Goal: Information Seeking & Learning: Understand process/instructions

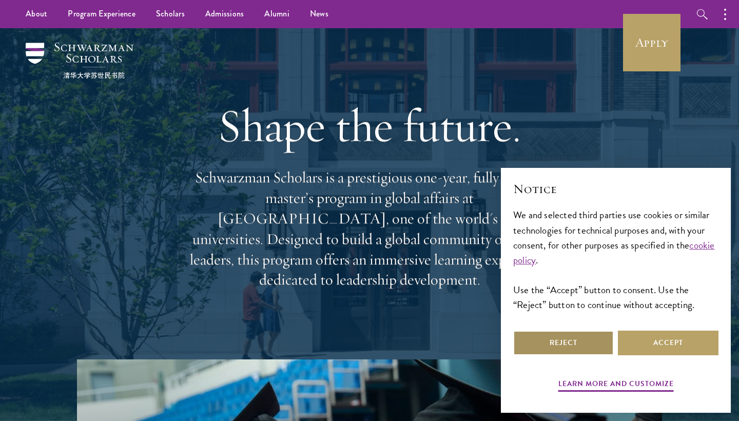
click at [584, 332] on button "Reject" at bounding box center [564, 343] width 101 height 25
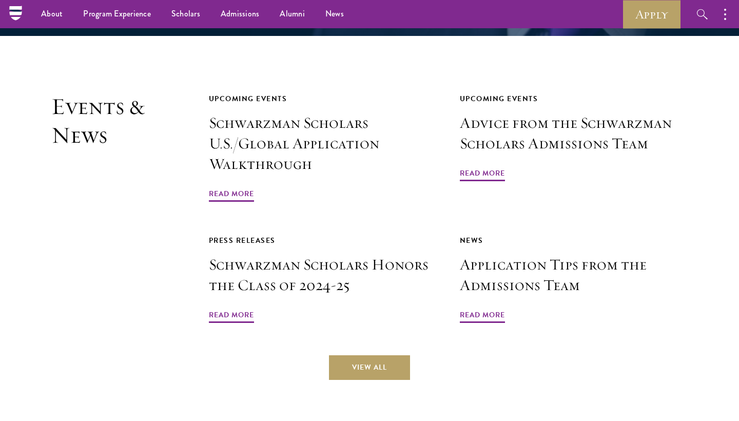
scroll to position [2407, 0]
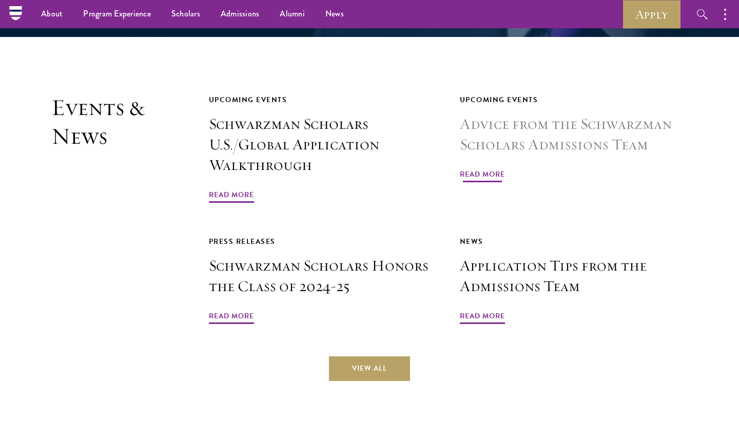
click at [488, 168] on span "Read More" at bounding box center [482, 176] width 45 height 16
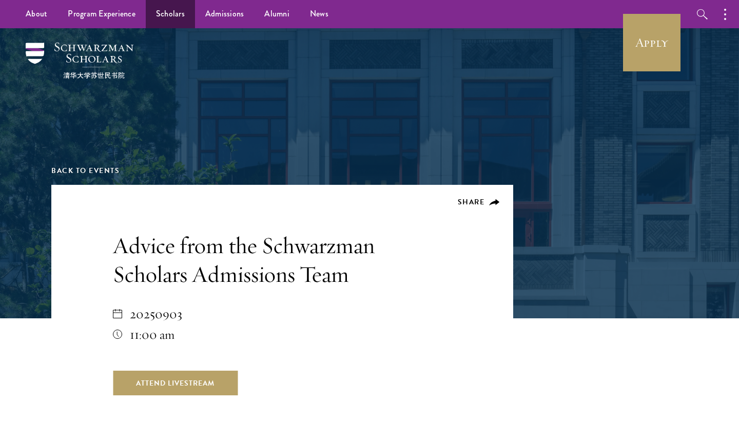
click at [173, 20] on link "Scholars" at bounding box center [170, 14] width 49 height 28
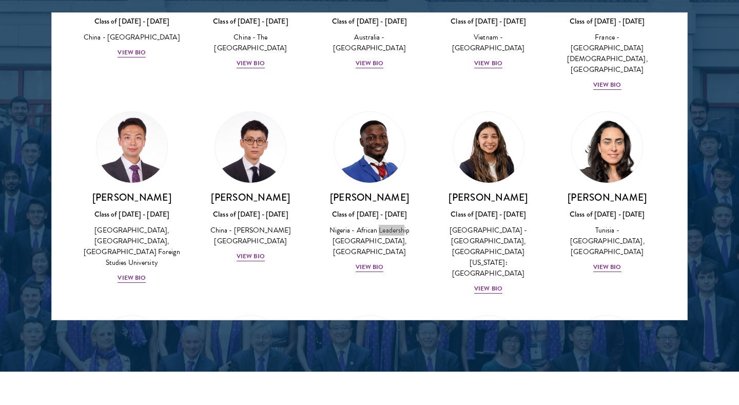
scroll to position [1352, 0]
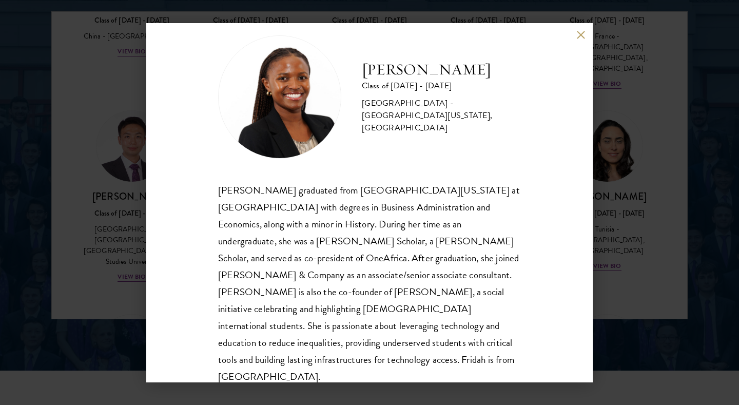
scroll to position [18, 0]
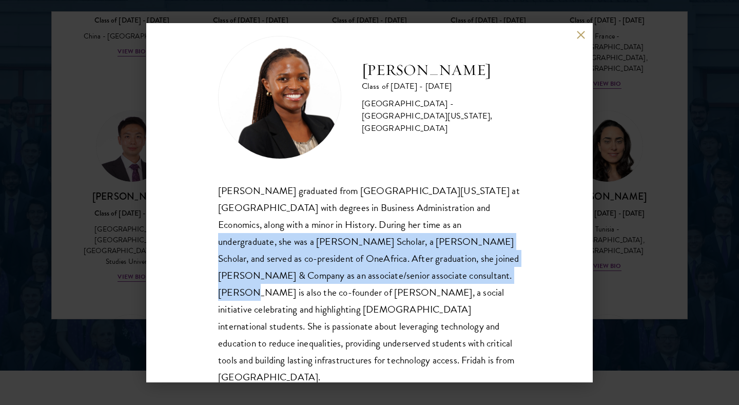
drag, startPoint x: 356, startPoint y: 215, endPoint x: 355, endPoint y: 269, distance: 53.9
click at [355, 269] on div "Fridah Mbwaya graduated from University of North Carolina at Chapel Hill with d…" at bounding box center [369, 284] width 303 height 204
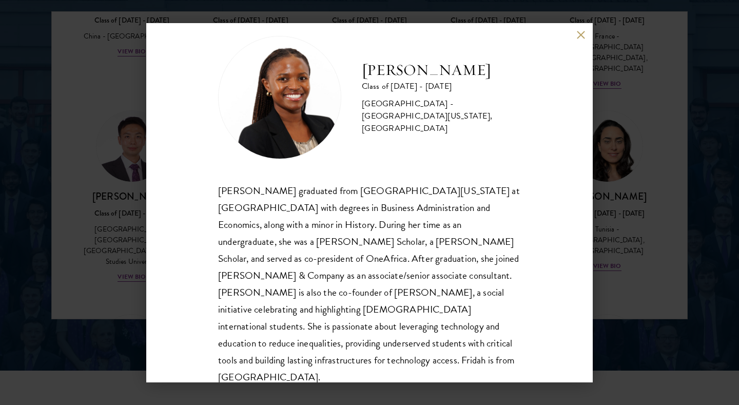
click at [656, 117] on div "Fridah Mbwaya Class of 2025 - 2026 Kenya - University of North Carolina, Chapel…" at bounding box center [369, 202] width 739 height 405
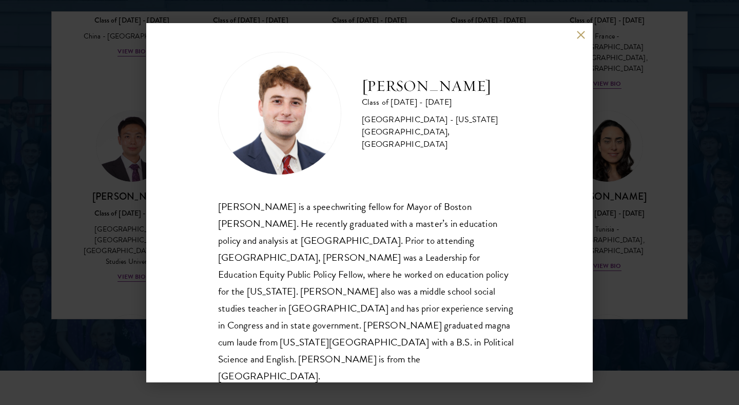
scroll to position [1, 0]
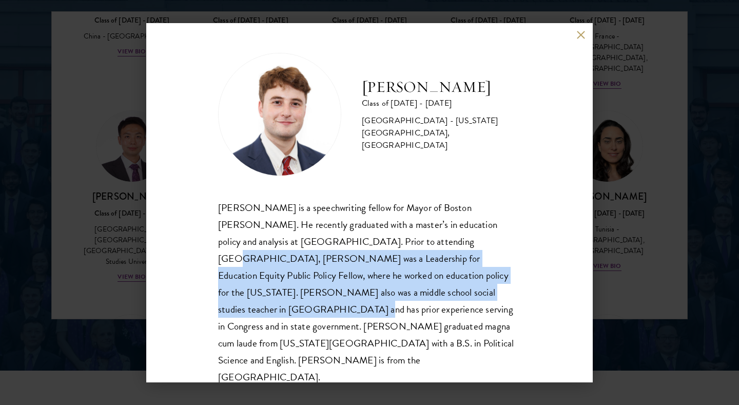
drag, startPoint x: 393, startPoint y: 243, endPoint x: 394, endPoint y: 289, distance: 45.2
click at [394, 289] on div "John McQuillan is a speechwriting fellow for Mayor of Boston Michelle Wu. He re…" at bounding box center [369, 292] width 303 height 187
click at [580, 36] on button at bounding box center [581, 35] width 9 height 9
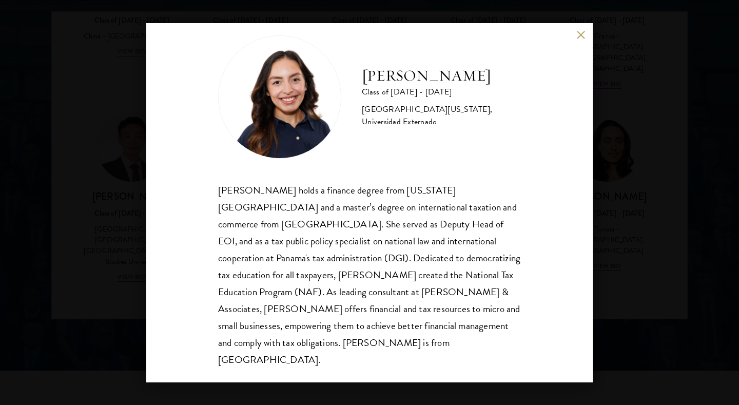
scroll to position [18, 0]
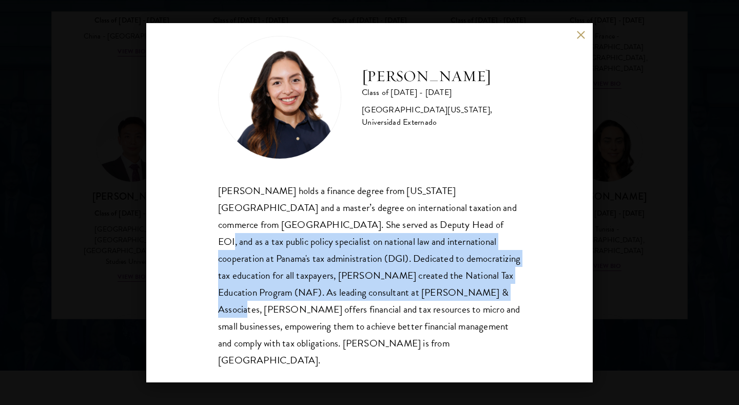
drag, startPoint x: 371, startPoint y: 224, endPoint x: 372, endPoint y: 286, distance: 61.6
click at [372, 286] on div "Nicole Montúfar holds a finance degree from Florida State University and a mast…" at bounding box center [369, 275] width 303 height 187
click at [580, 34] on button at bounding box center [581, 35] width 9 height 9
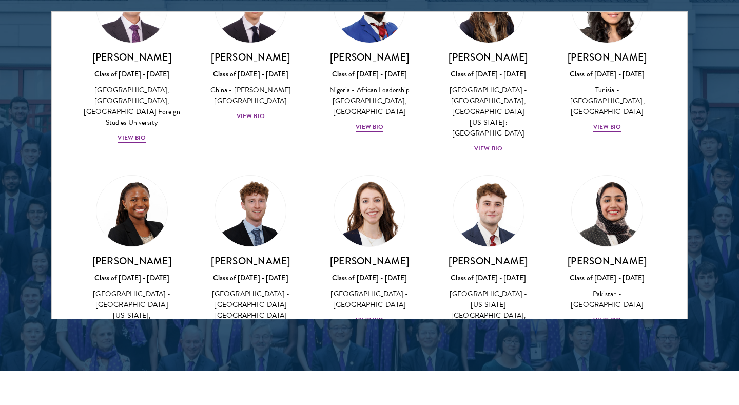
scroll to position [3243, 0]
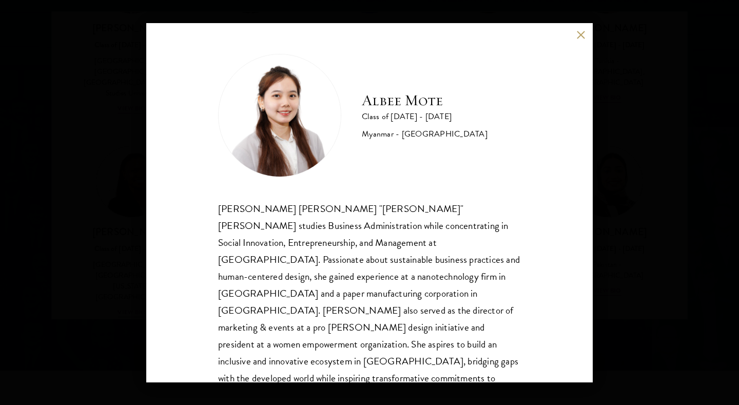
click at [583, 33] on button at bounding box center [581, 35] width 9 height 9
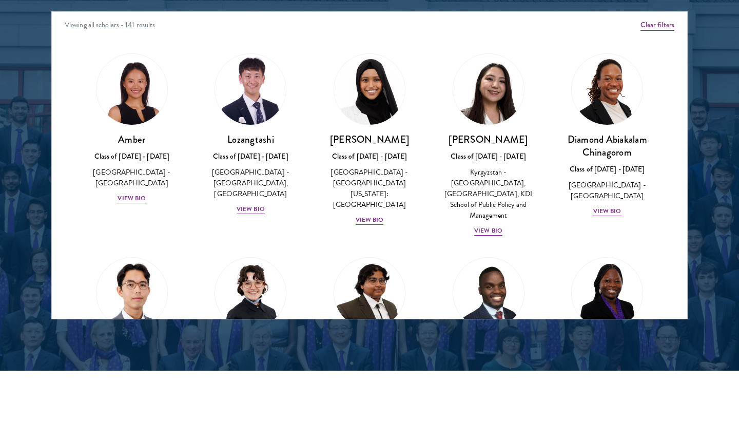
click at [706, 33] on div at bounding box center [369, 58] width 739 height 625
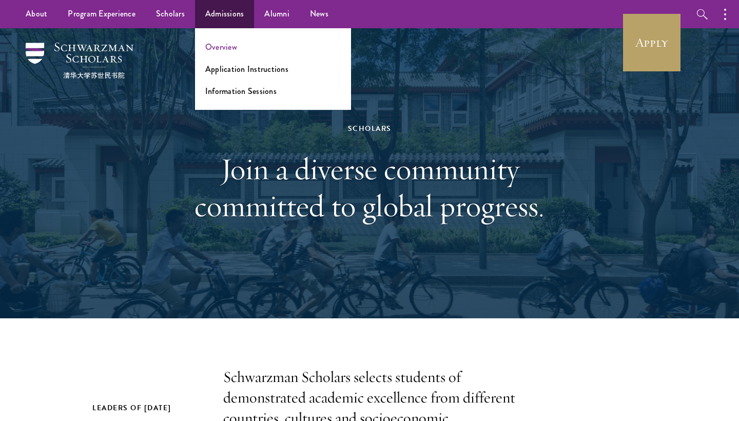
click at [218, 44] on link "Overview" at bounding box center [221, 47] width 32 height 12
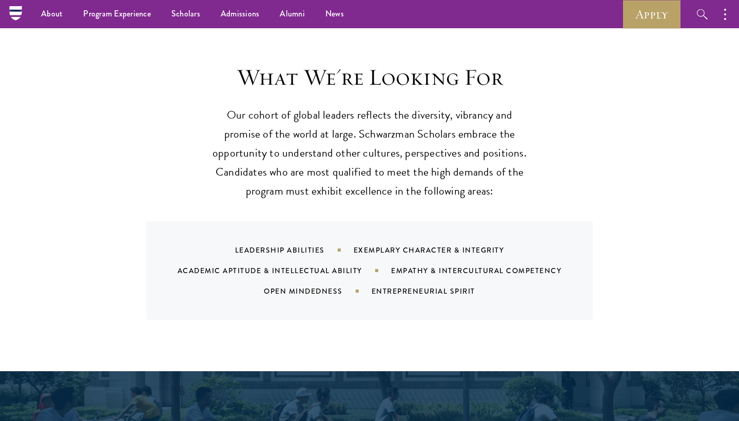
scroll to position [944, 0]
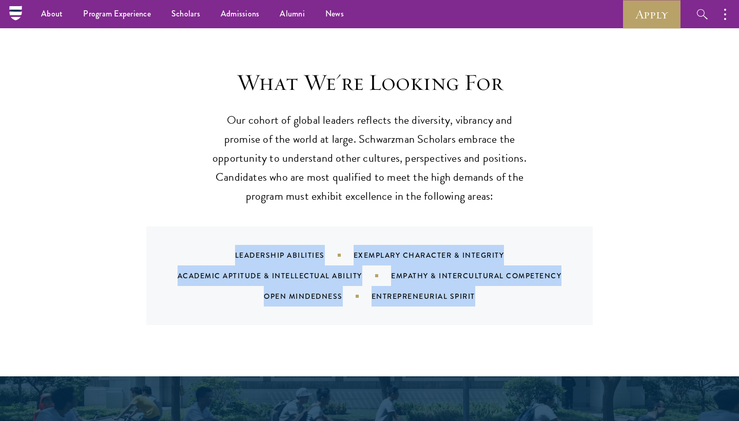
drag, startPoint x: 223, startPoint y: 225, endPoint x: 519, endPoint y: 273, distance: 299.6
click at [519, 273] on div "Leadership Abilities Exemplary Character & Integrity Academic Aptitude & Intell…" at bounding box center [383, 276] width 422 height 62
copy div "Leadership Abilities Exemplary Character & Integrity Academic Aptitude & Intell…"
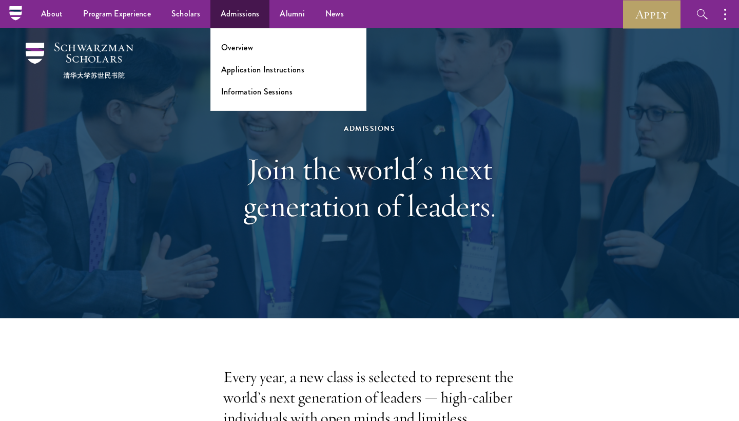
scroll to position [0, 0]
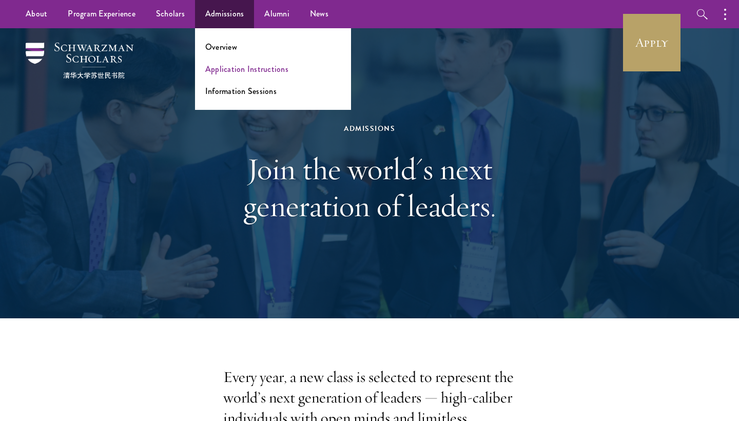
click at [232, 72] on link "Application Instructions" at bounding box center [246, 69] width 83 height 12
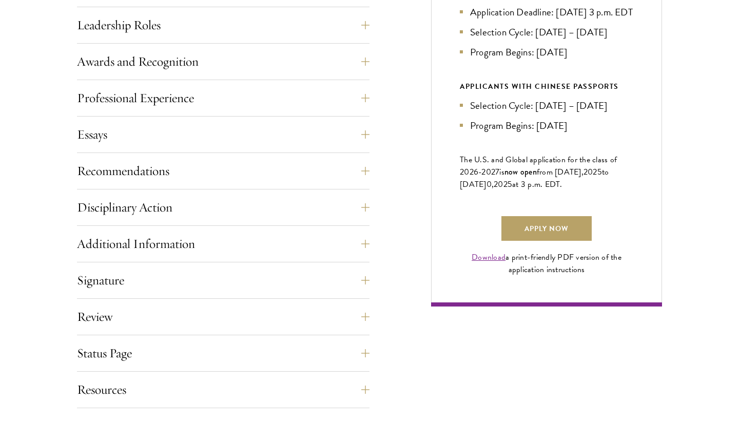
scroll to position [622, 0]
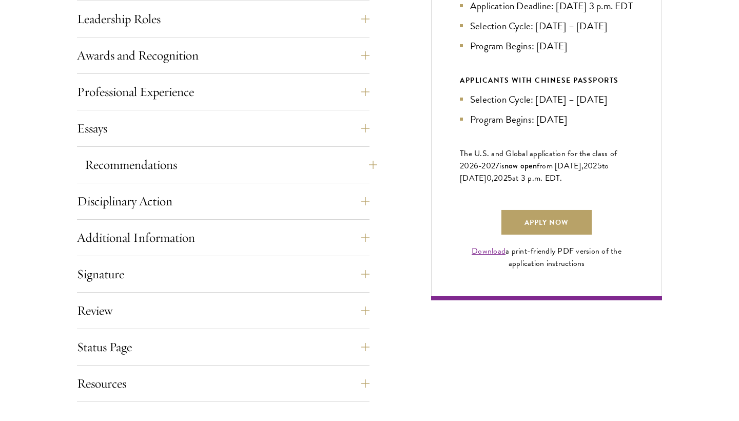
click at [260, 159] on button "Recommendations" at bounding box center [231, 165] width 293 height 25
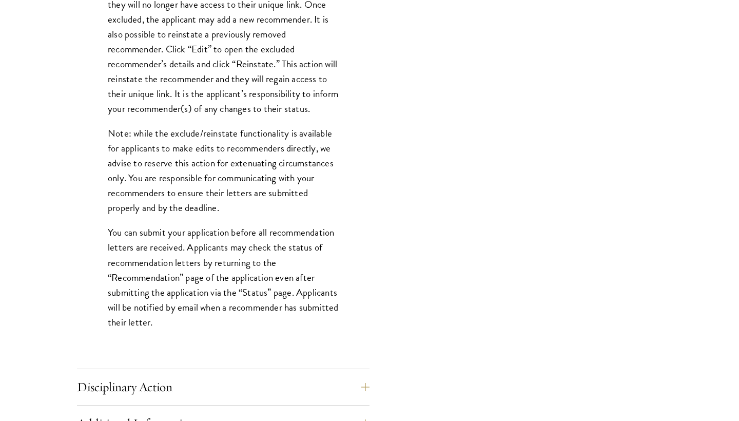
scroll to position [1276, 0]
click at [179, 152] on p "Note: while the exclude/reinstate functionality is available for applicants to …" at bounding box center [223, 169] width 231 height 89
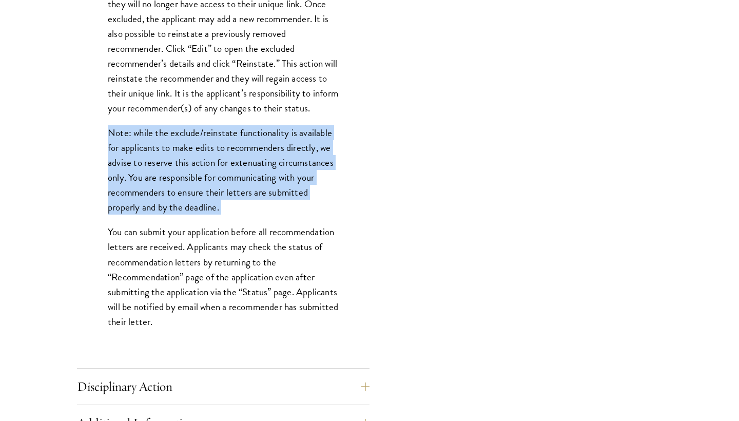
click at [179, 152] on p "Note: while the exclude/reinstate functionality is available for applicants to …" at bounding box center [223, 169] width 231 height 89
drag, startPoint x: 105, startPoint y: 141, endPoint x: 228, endPoint y: 225, distance: 149.3
click at [228, 215] on p "Note: while the exclude/reinstate functionality is available for applicants to …" at bounding box center [223, 169] width 231 height 89
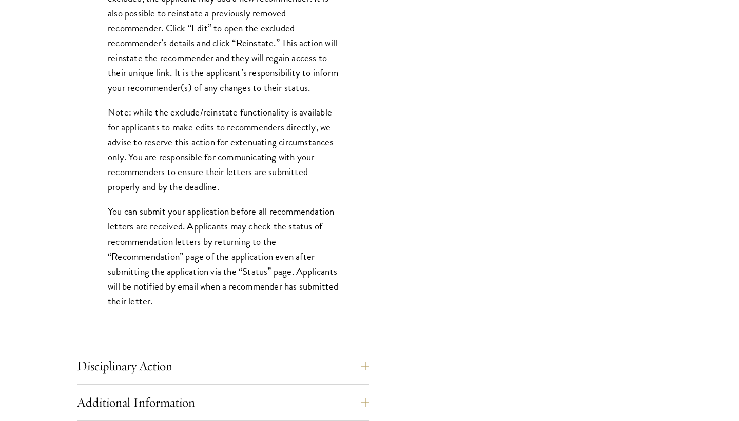
scroll to position [1299, 0]
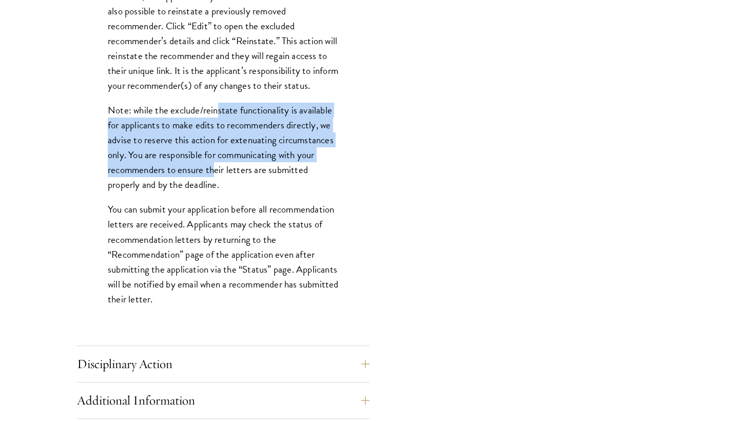
drag, startPoint x: 216, startPoint y: 123, endPoint x: 215, endPoint y: 180, distance: 56.5
click at [215, 180] on p "Note: while the exclude/reinstate functionality is available for applicants to …" at bounding box center [223, 147] width 231 height 89
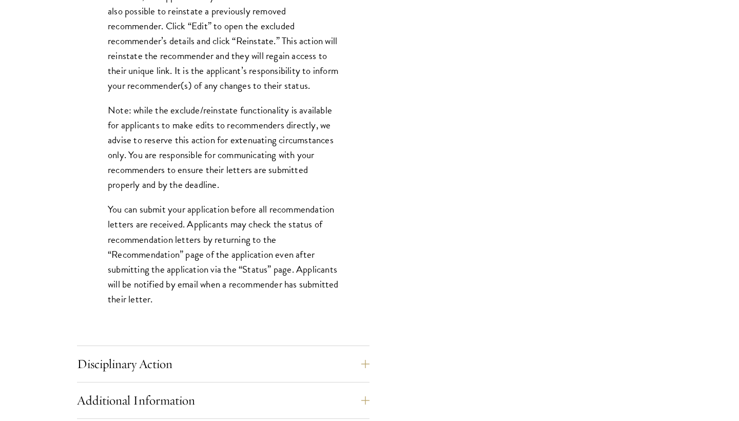
click at [227, 240] on p "You can submit your application before all recommendation letters are received.…" at bounding box center [223, 254] width 231 height 104
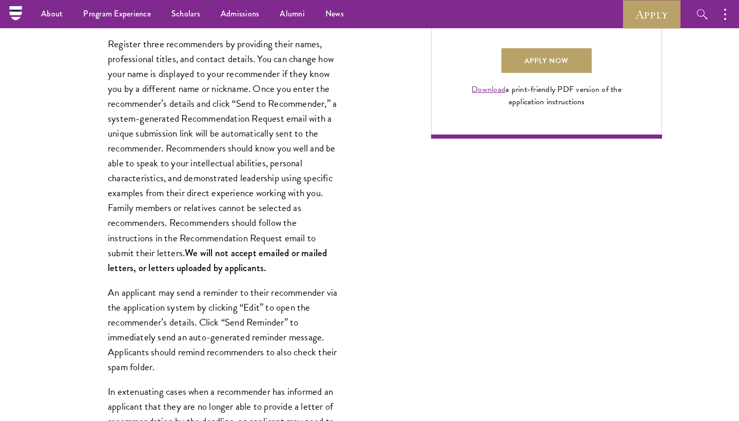
scroll to position [740, 0]
